Goal: Find contact information: Find contact information

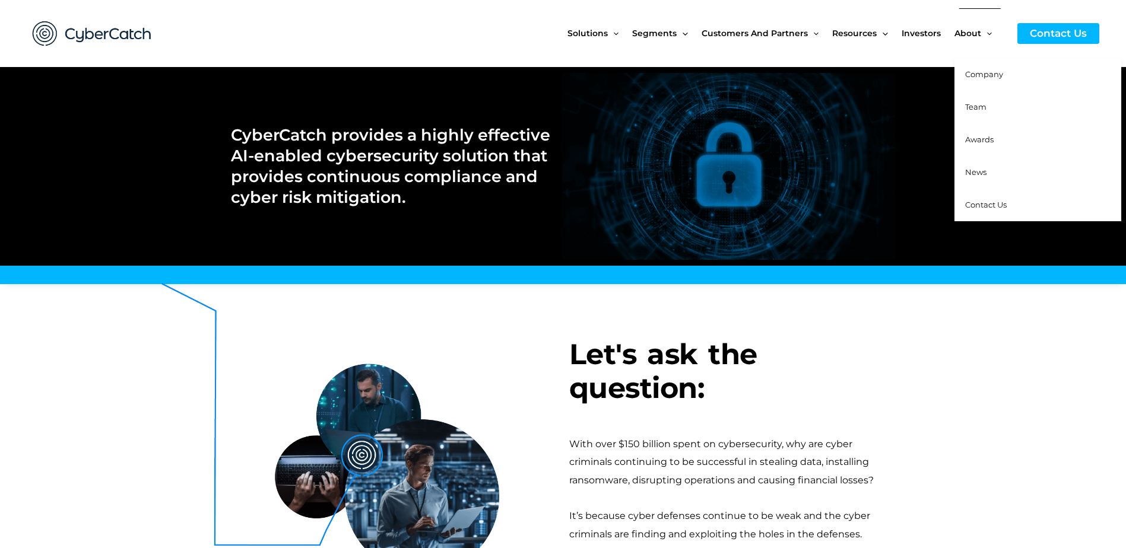
click at [988, 73] on span "Company" at bounding box center [984, 73] width 38 height 9
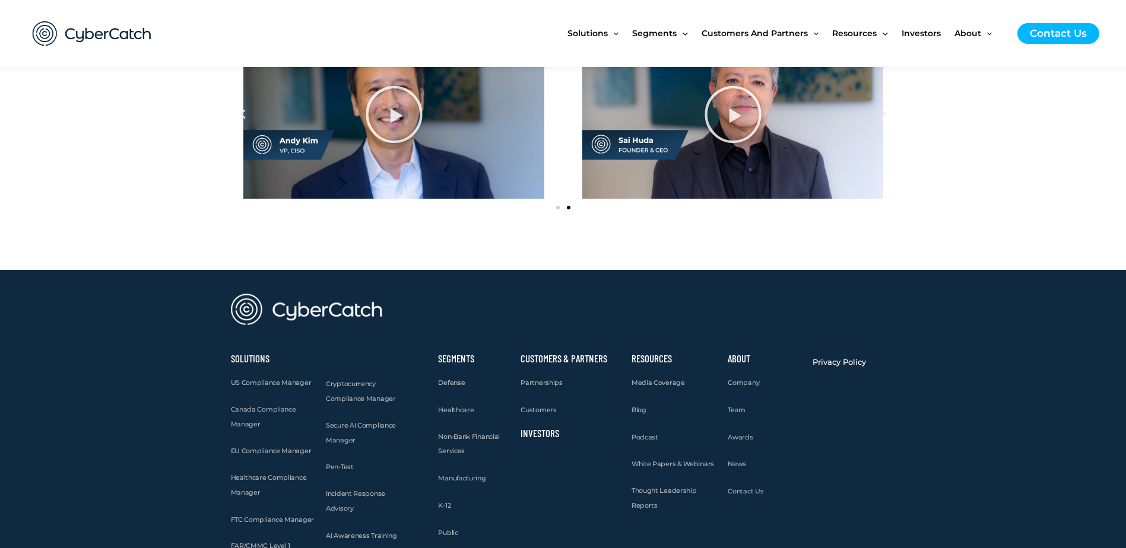
scroll to position [1592, 0]
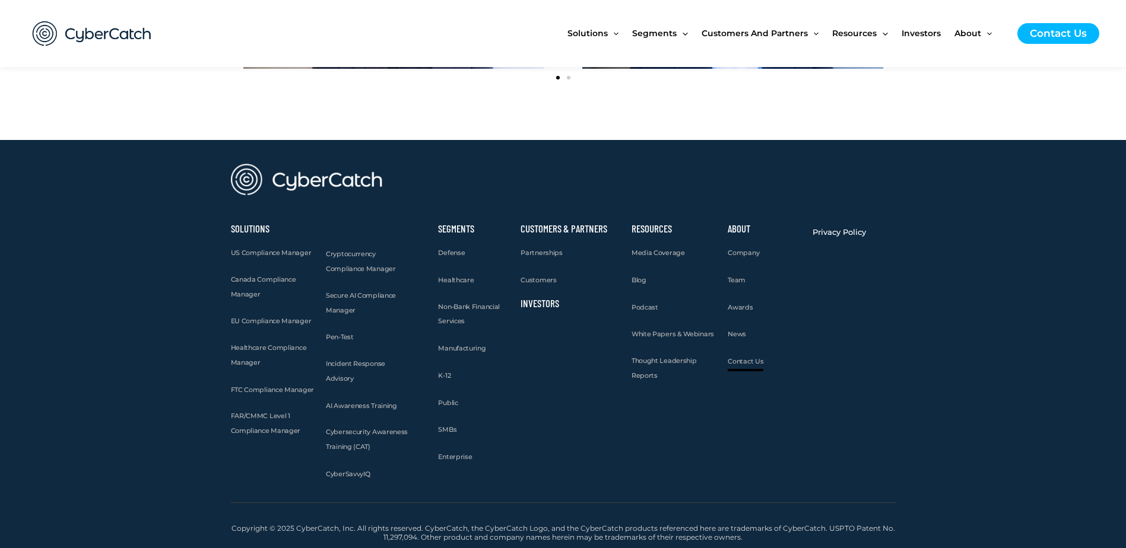
click at [749, 363] on span "Contact Us" at bounding box center [746, 361] width 36 height 8
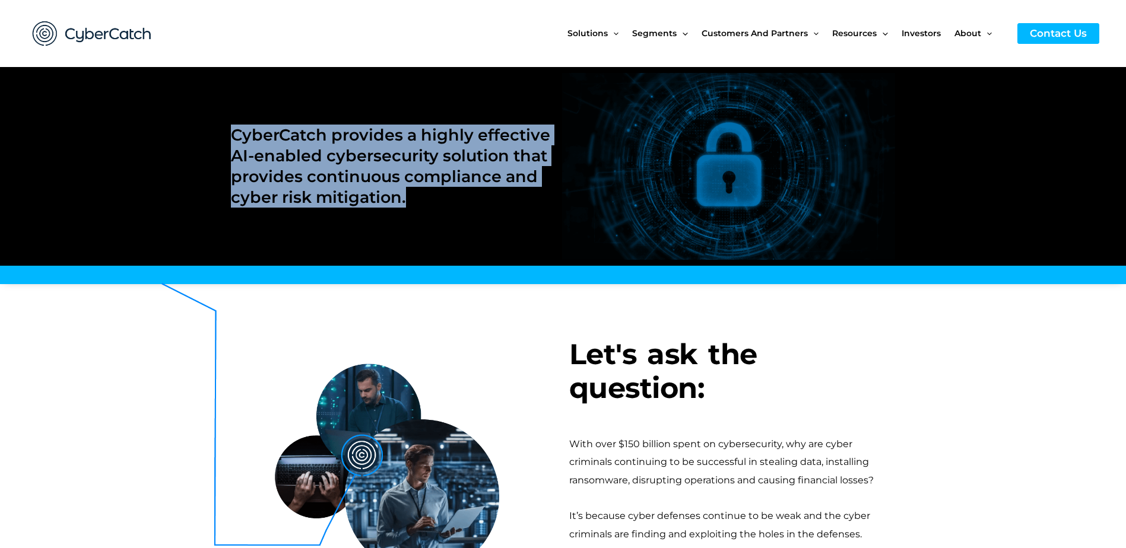
drag, startPoint x: 233, startPoint y: 132, endPoint x: 411, endPoint y: 195, distance: 188.9
click at [411, 195] on h2 "CyberCatch provides a highly effective AI-enabled cybersecurity solution that p…" at bounding box center [391, 166] width 320 height 83
drag, startPoint x: 411, startPoint y: 195, endPoint x: 381, endPoint y: 192, distance: 31.0
copy h2 "CyberCatch provides a highly effective AI-enabled cybersecurity solution that p…"
